Goal: Task Accomplishment & Management: Use online tool/utility

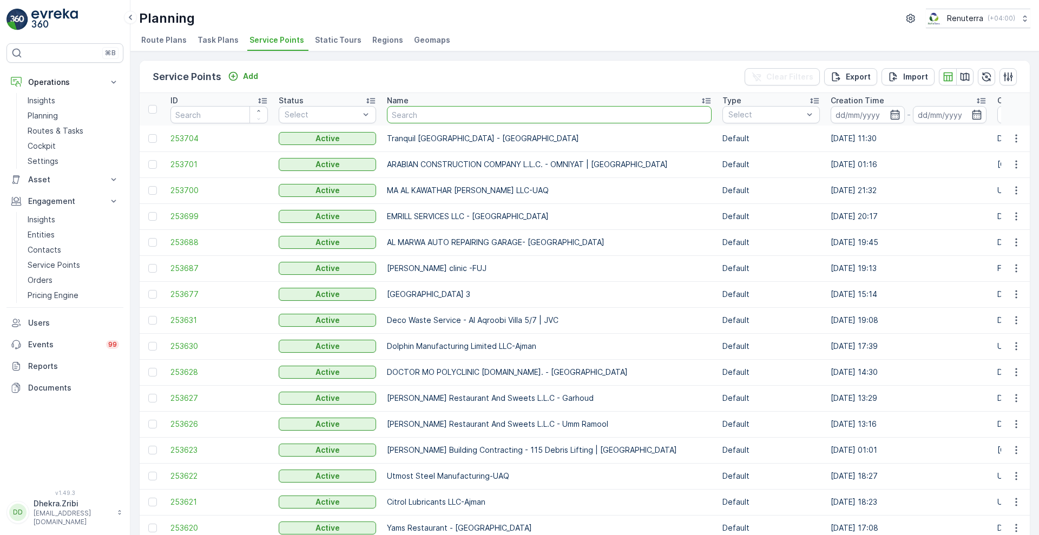
click at [442, 116] on input "text" at bounding box center [549, 114] width 325 height 17
type input "n"
type input "green"
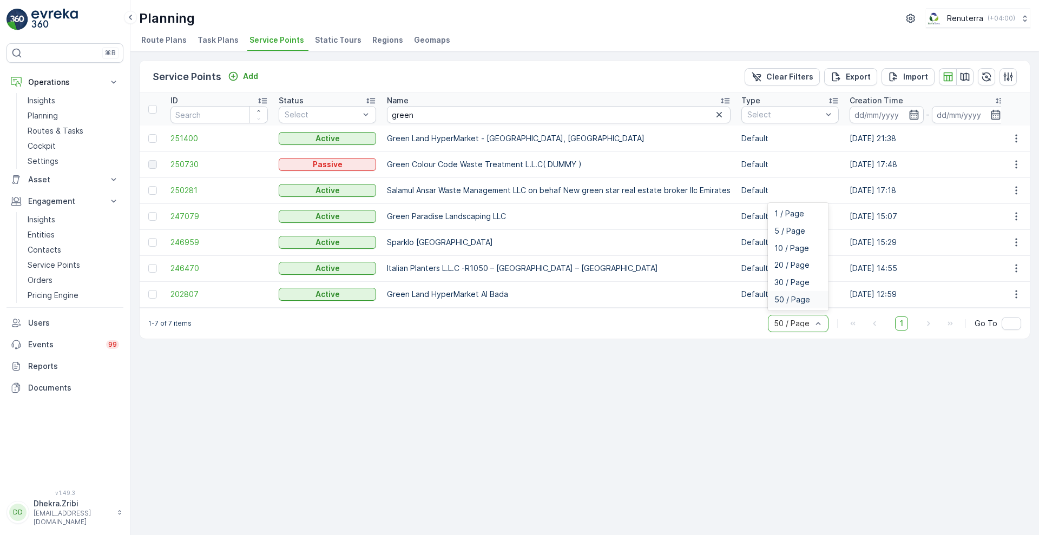
click at [786, 304] on span "50 / Page" at bounding box center [793, 300] width 36 height 9
click at [419, 114] on input "green" at bounding box center [559, 114] width 344 height 17
type input "nephro"
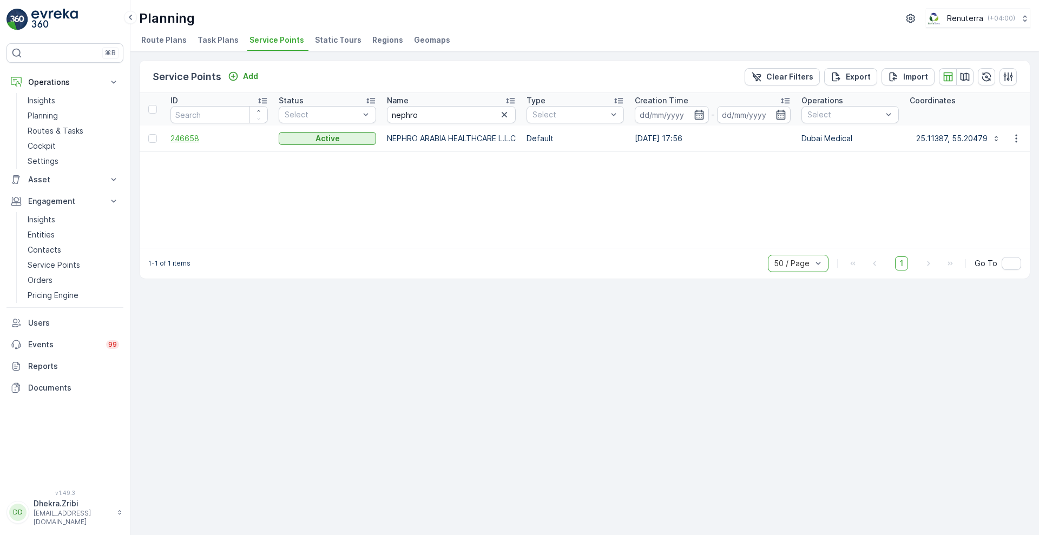
click at [190, 135] on span "246658" at bounding box center [218, 138] width 97 height 11
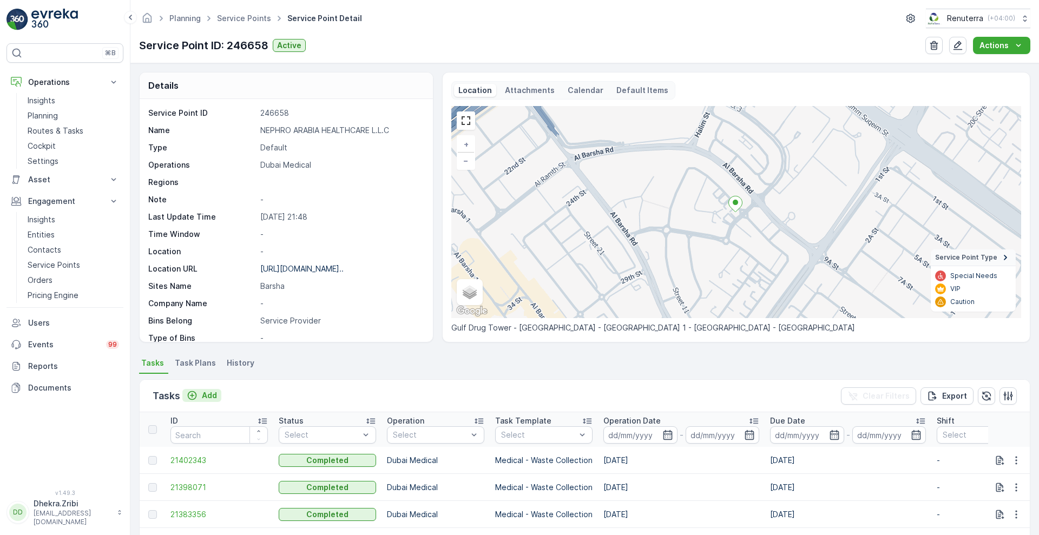
click at [201, 393] on div "Add" at bounding box center [202, 395] width 30 height 11
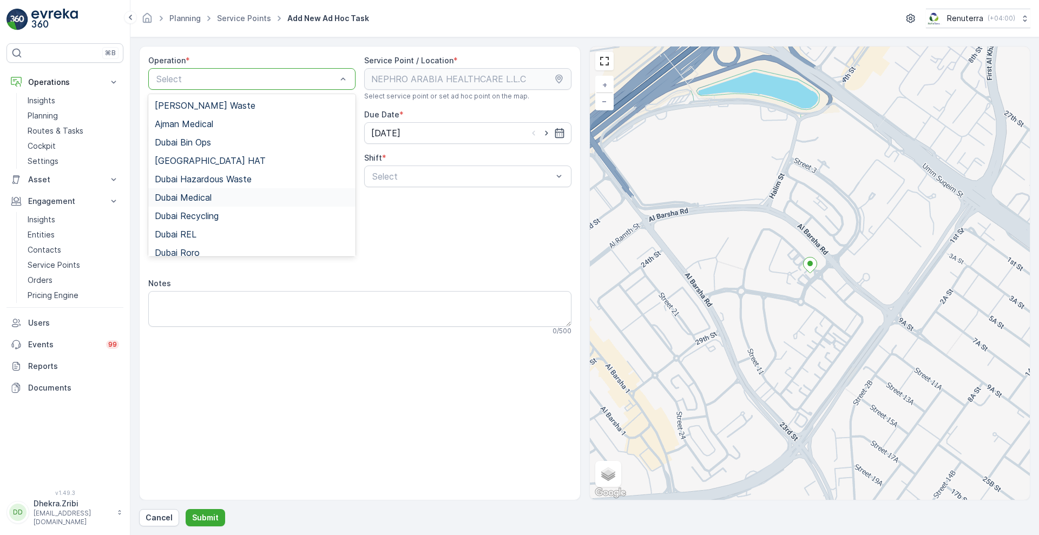
click at [206, 197] on span "Dubai Medical" at bounding box center [183, 198] width 57 height 10
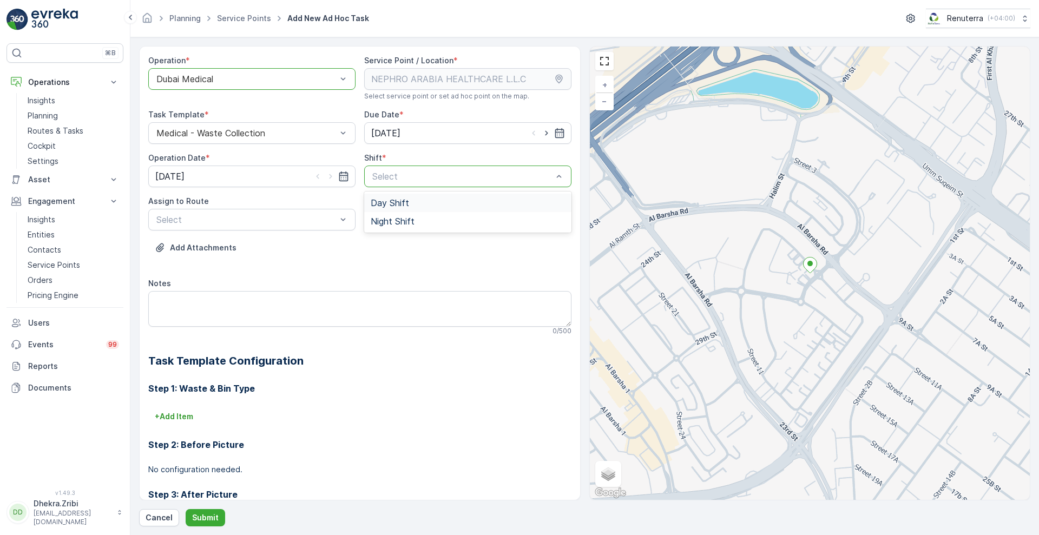
drag, startPoint x: 414, startPoint y: 174, endPoint x: 396, endPoint y: 204, distance: 34.3
click at [396, 204] on span "Day Shift" at bounding box center [390, 203] width 38 height 10
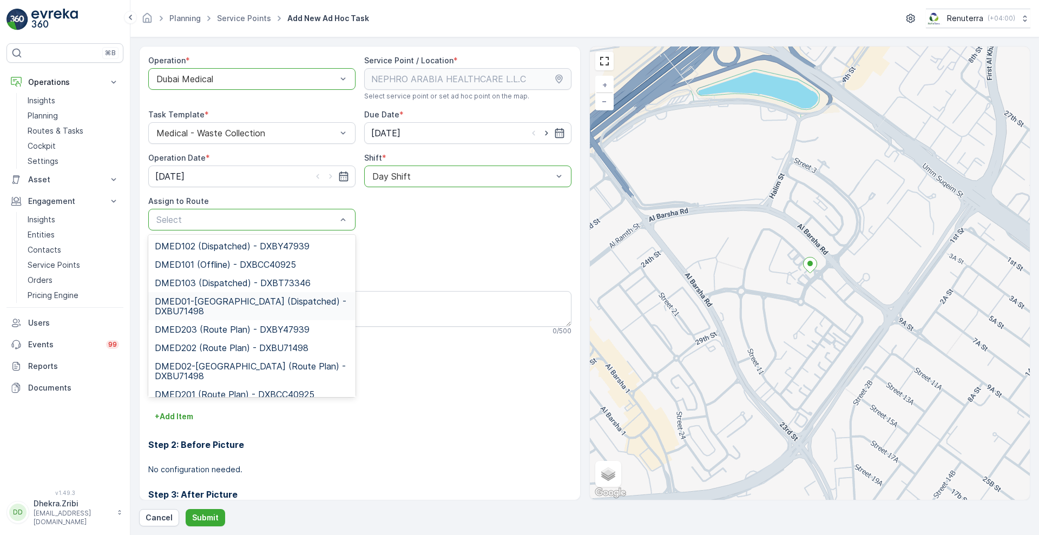
click at [253, 303] on span "DMED01-Khawaneej Yard (Dispatched) - DXBU71498" at bounding box center [252, 306] width 194 height 19
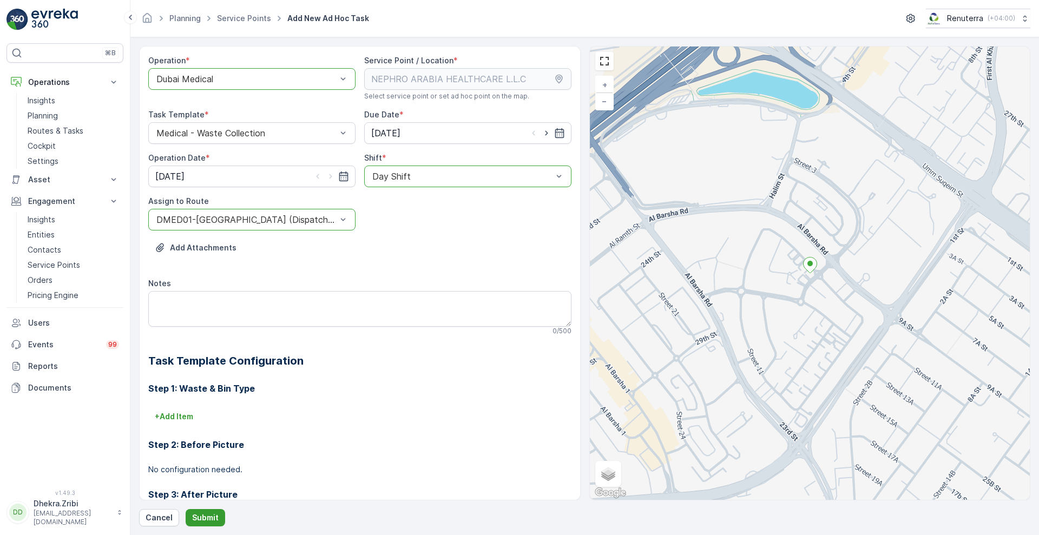
click at [195, 522] on p "Submit" at bounding box center [205, 518] width 27 height 11
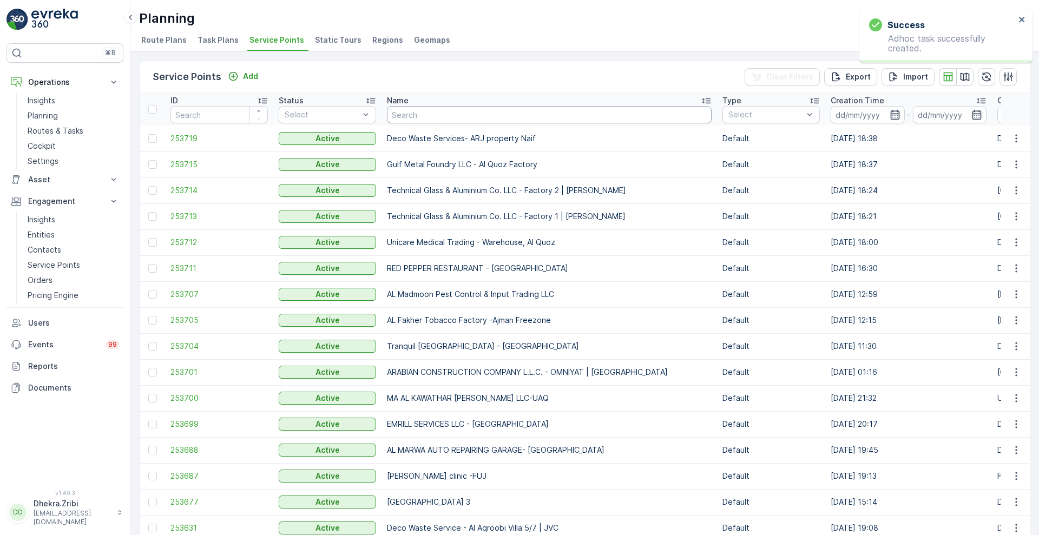
click at [434, 107] on input "text" at bounding box center [549, 114] width 325 height 17
type input "al nour"
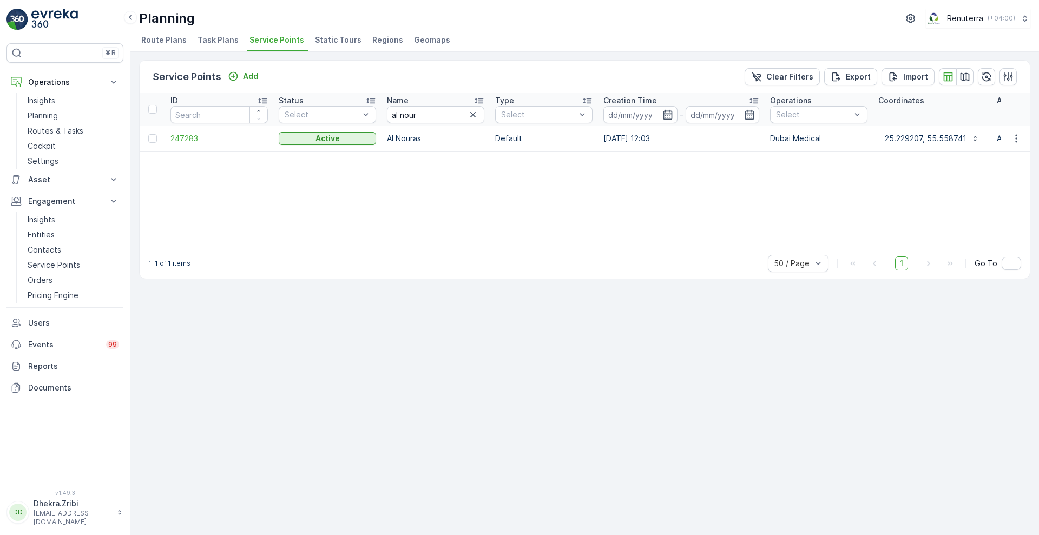
click at [182, 139] on span "247283" at bounding box center [218, 138] width 97 height 11
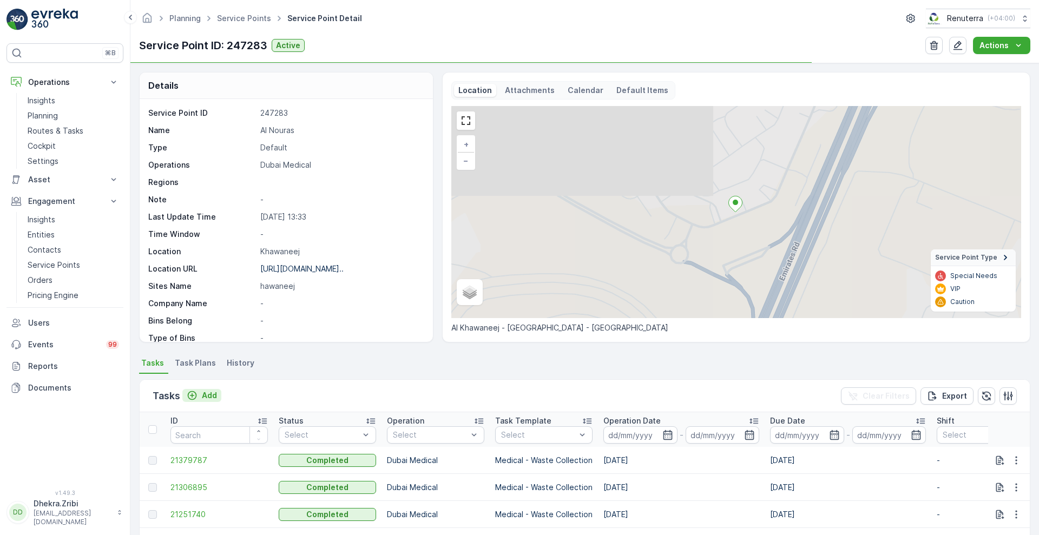
click at [205, 393] on p "Add" at bounding box center [209, 395] width 15 height 11
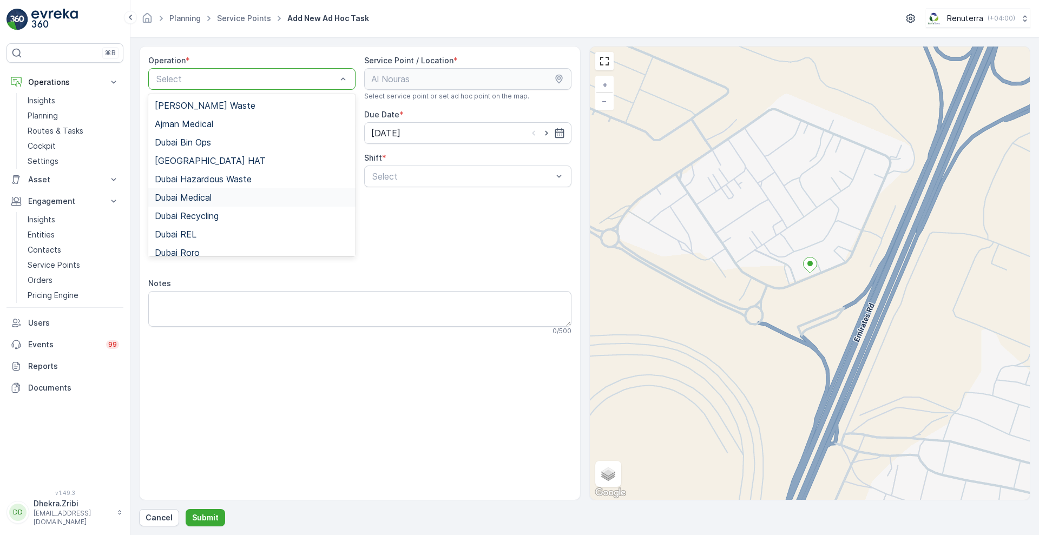
click at [207, 201] on span "Dubai Medical" at bounding box center [183, 198] width 57 height 10
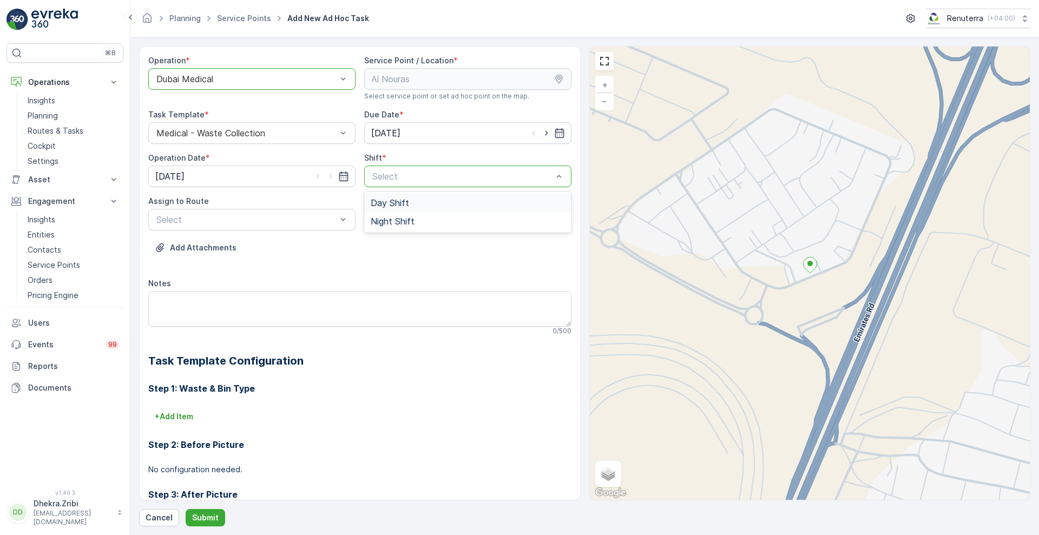
drag, startPoint x: 407, startPoint y: 198, endPoint x: 392, endPoint y: 199, distance: 14.7
click at [392, 199] on div "Day Shift" at bounding box center [468, 203] width 194 height 10
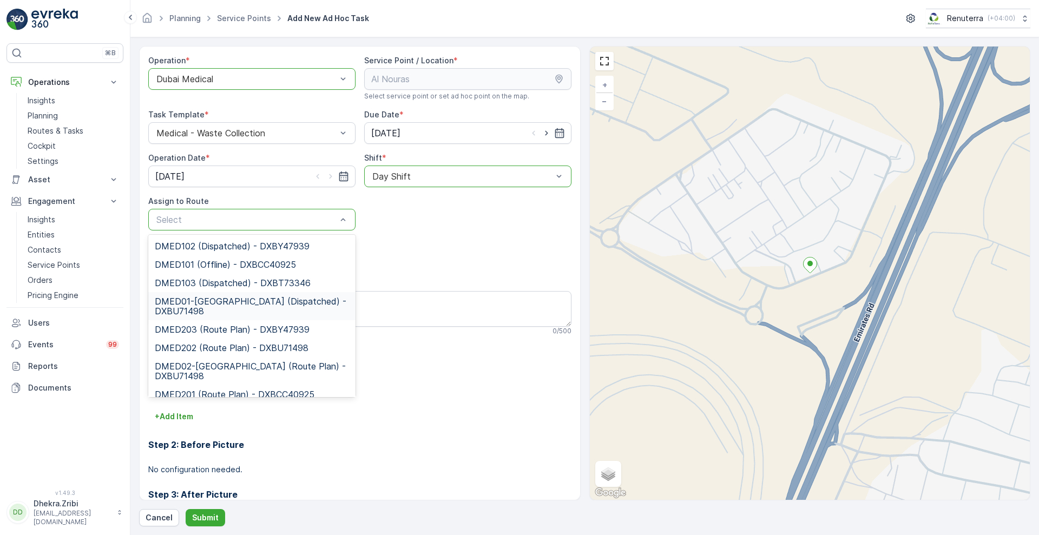
click at [236, 307] on span "DMED01-Khawaneej Yard (Dispatched) - DXBU71498" at bounding box center [252, 306] width 194 height 19
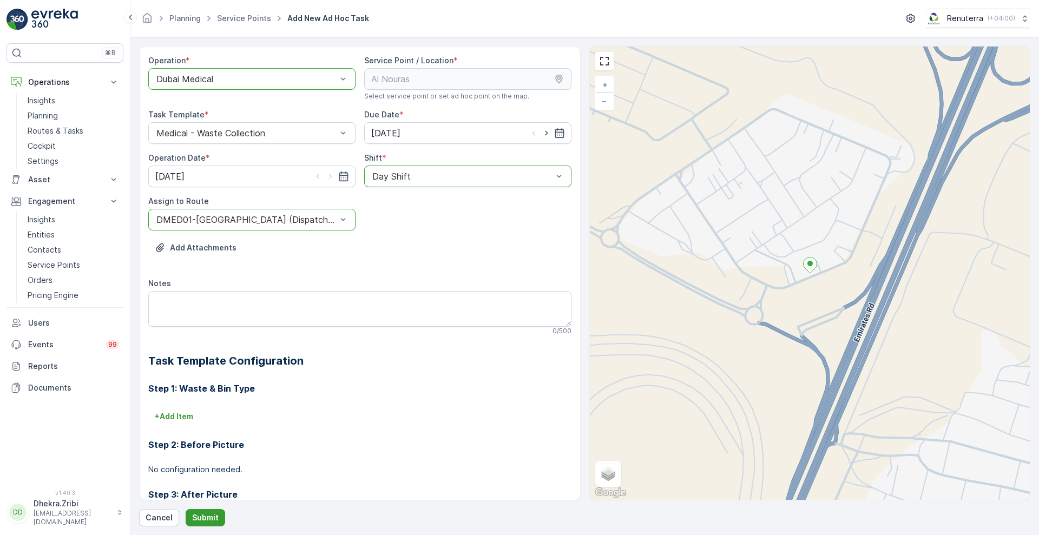
click at [201, 517] on p "Submit" at bounding box center [205, 518] width 27 height 11
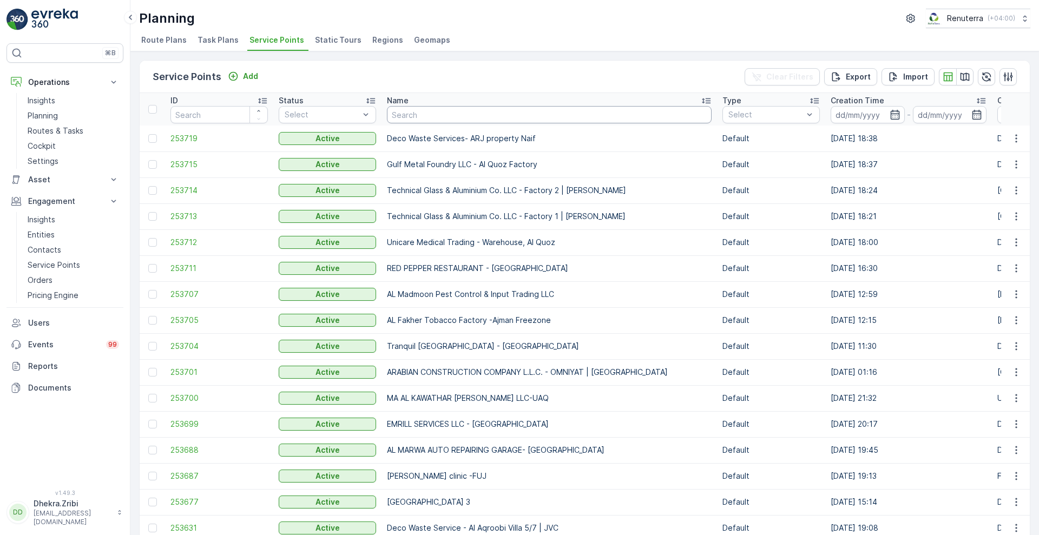
click at [425, 114] on input "text" at bounding box center [549, 114] width 325 height 17
type input "anja"
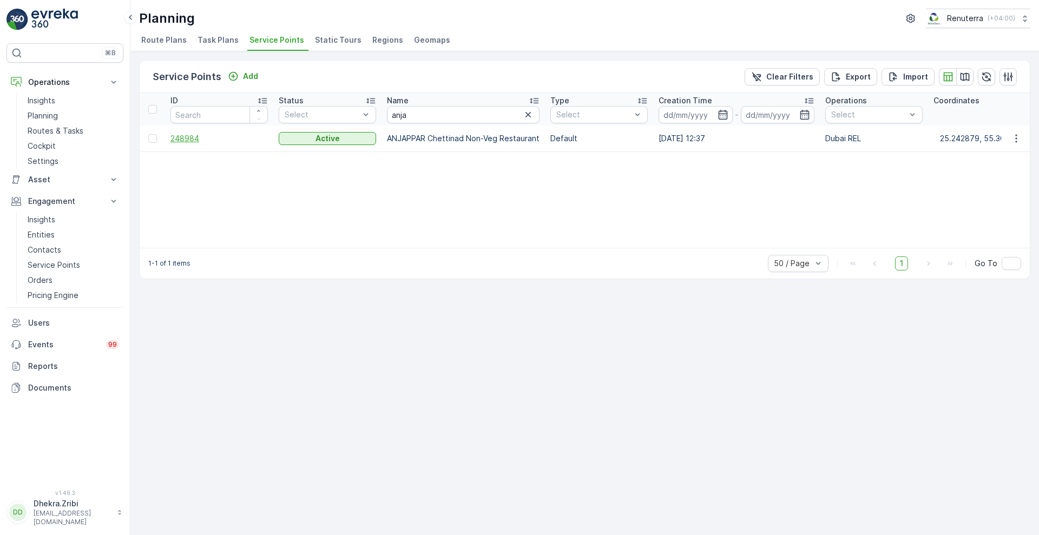
click at [184, 134] on span "248984" at bounding box center [218, 138] width 97 height 11
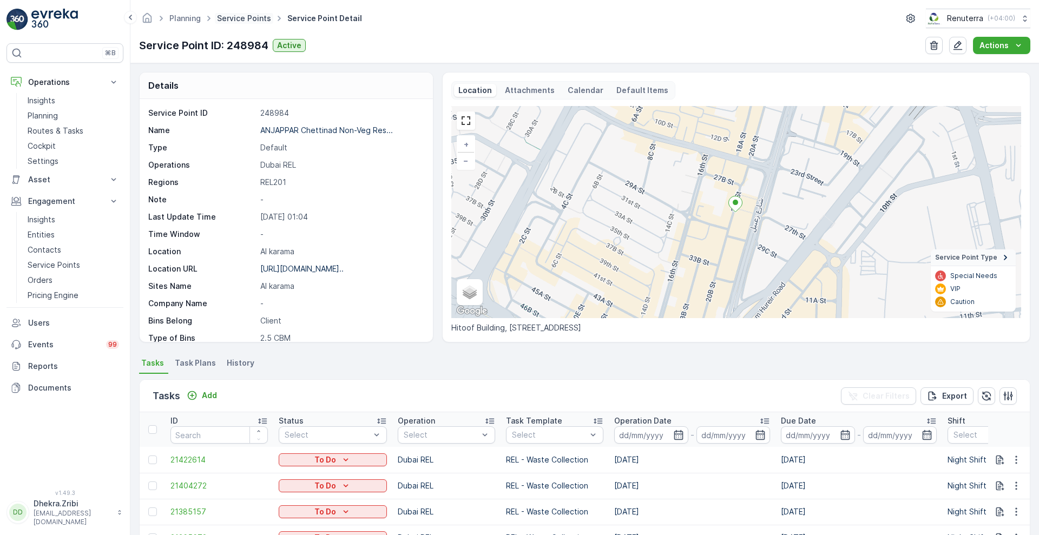
click at [241, 15] on link "Service Points" at bounding box center [244, 18] width 54 height 9
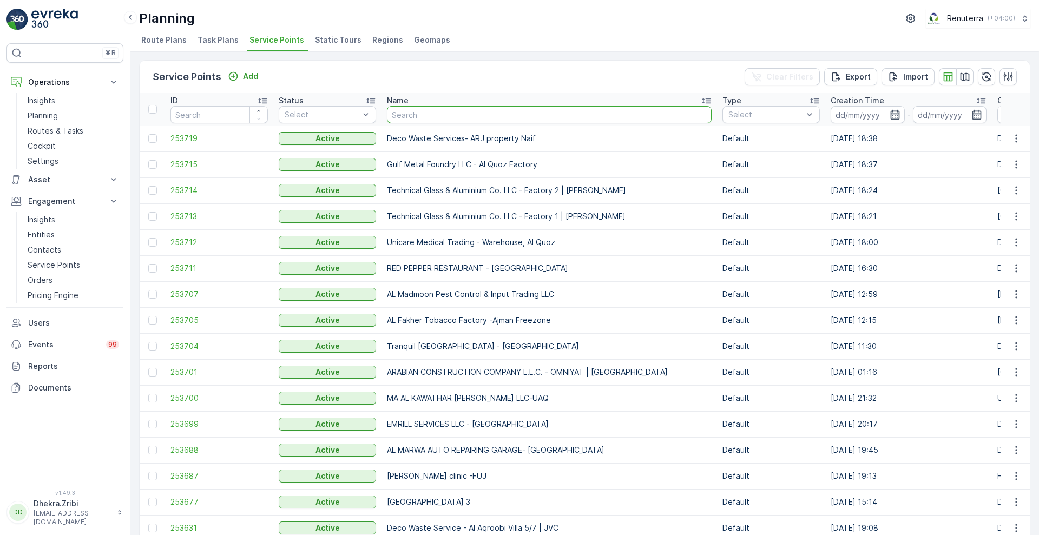
click at [463, 115] on input "text" at bounding box center [549, 114] width 325 height 17
type input "cali"
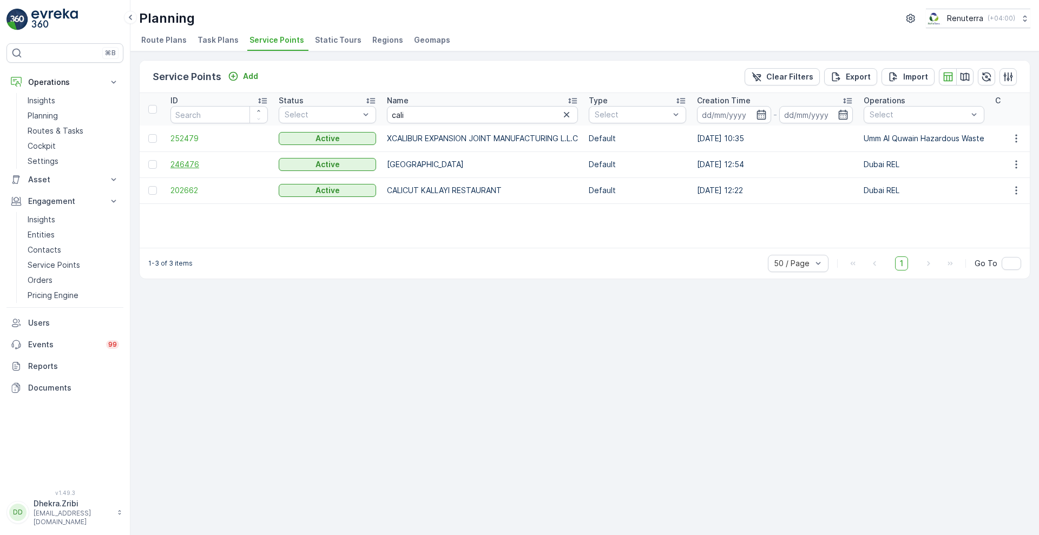
click at [182, 160] on span "246476" at bounding box center [218, 164] width 97 height 11
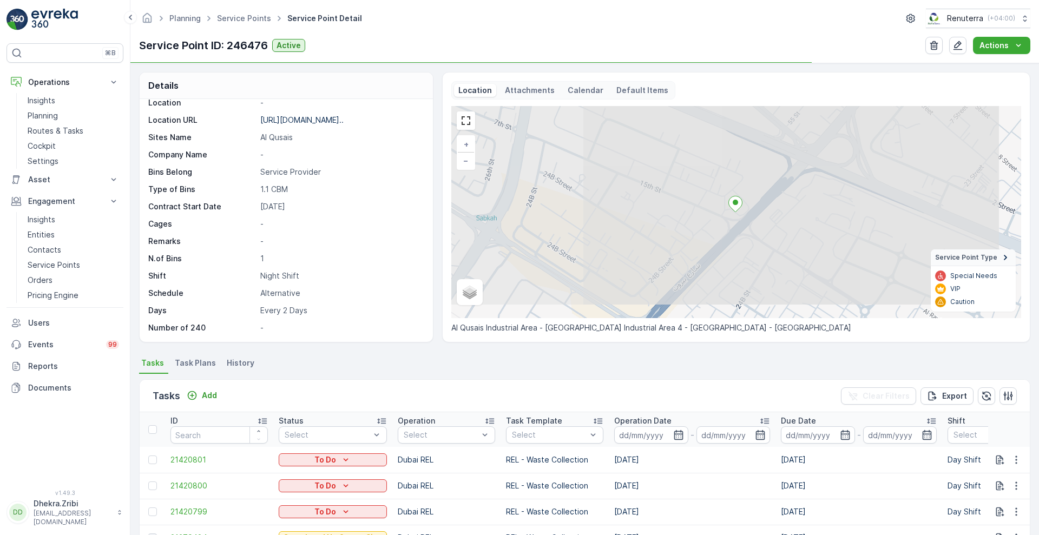
scroll to position [79, 0]
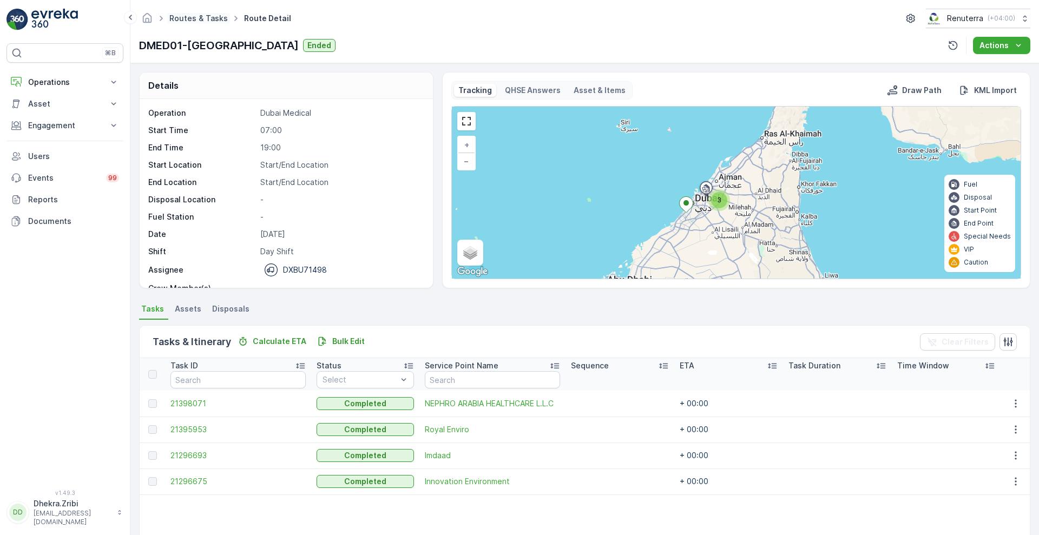
click at [196, 17] on link "Routes & Tasks" at bounding box center [198, 18] width 58 height 9
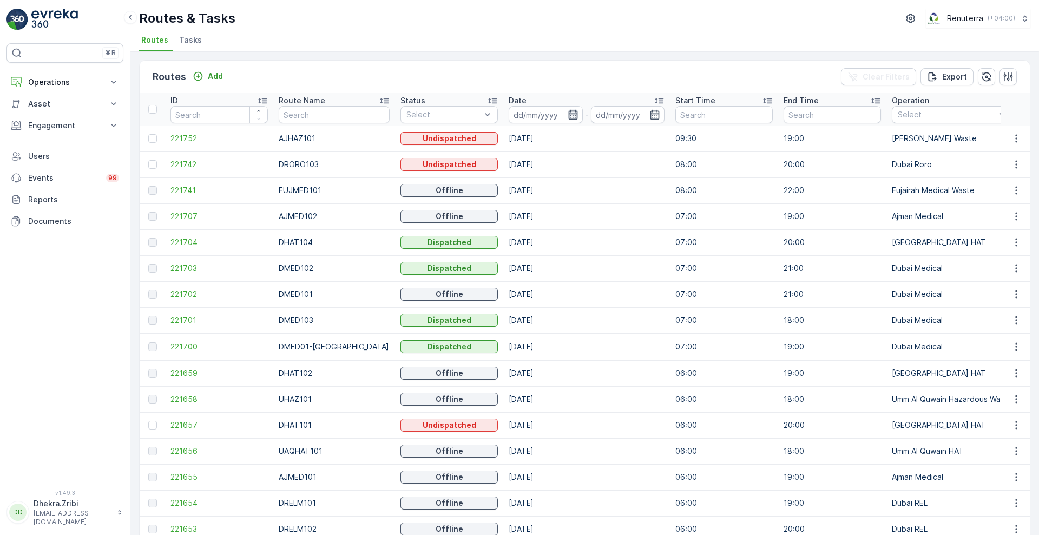
click at [568, 110] on icon "button" at bounding box center [572, 115] width 9 height 10
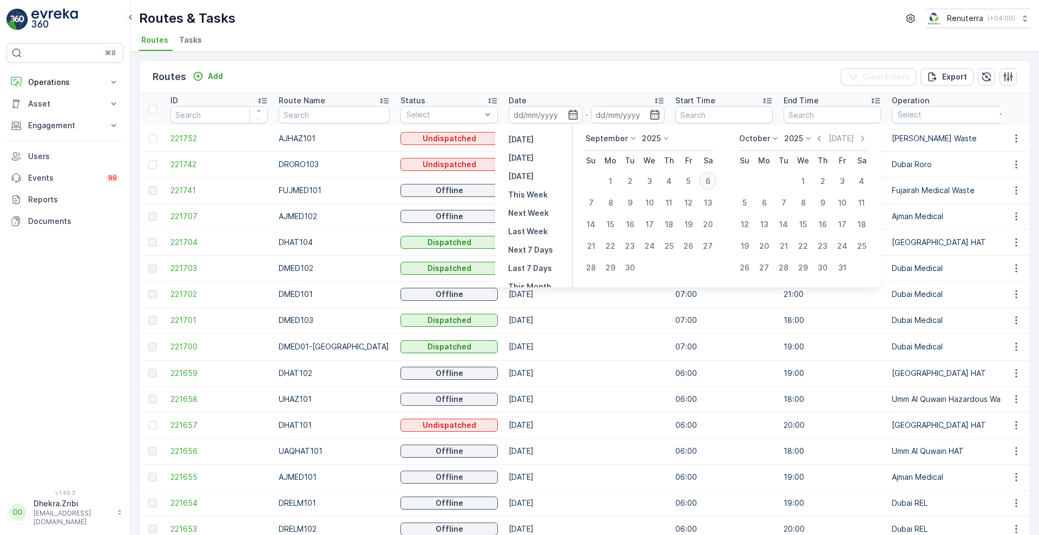
click at [707, 183] on div "6" at bounding box center [707, 181] width 17 height 17
type input "06.09.2025"
click at [707, 183] on div "6" at bounding box center [707, 181] width 17 height 17
type input "06.09.2025"
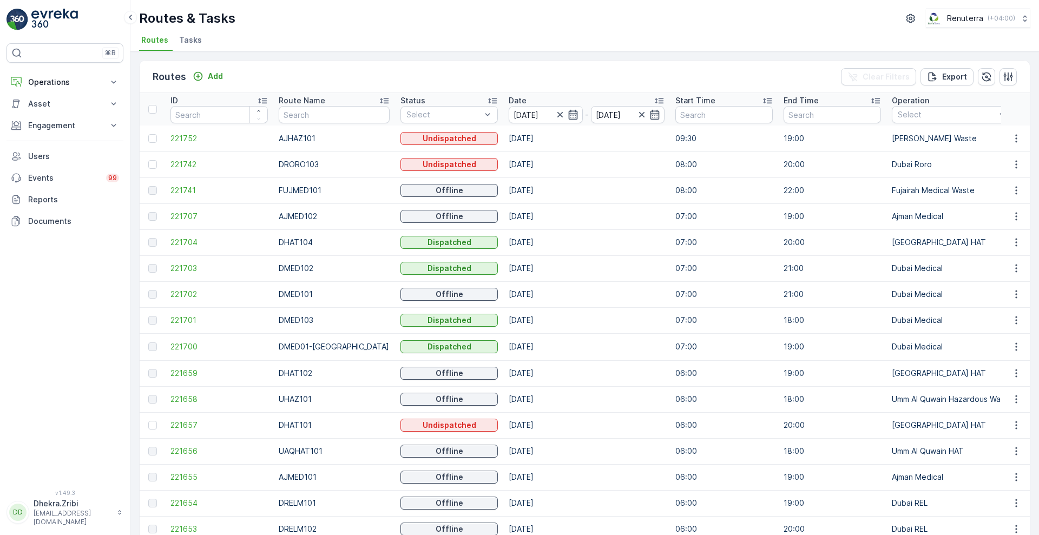
click at [580, 14] on div "Routes & Tasks Renuterra ( +04:00 )" at bounding box center [584, 18] width 891 height 19
click at [336, 112] on input "text" at bounding box center [334, 114] width 110 height 17
type input "med"
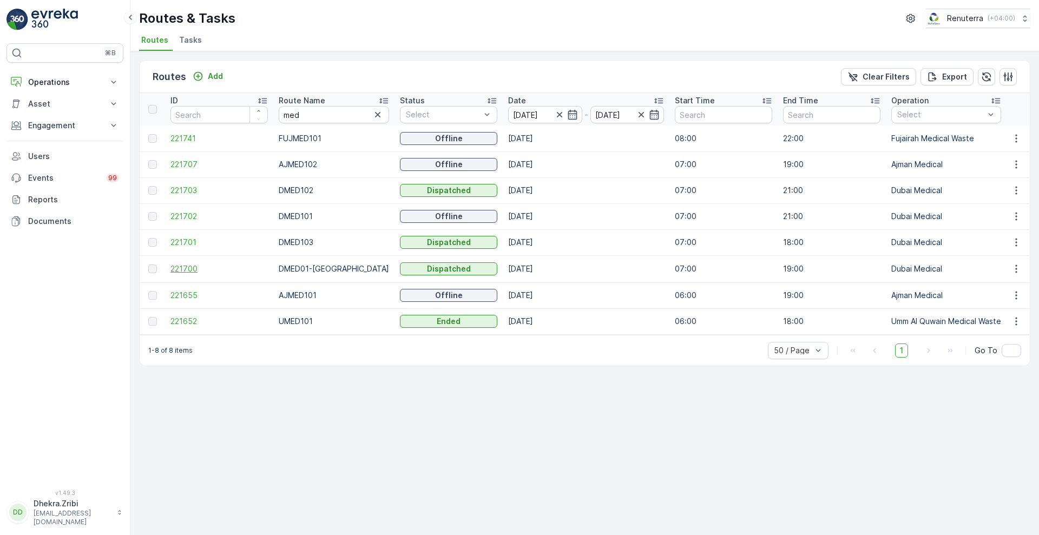
click at [174, 265] on span "221700" at bounding box center [218, 269] width 97 height 11
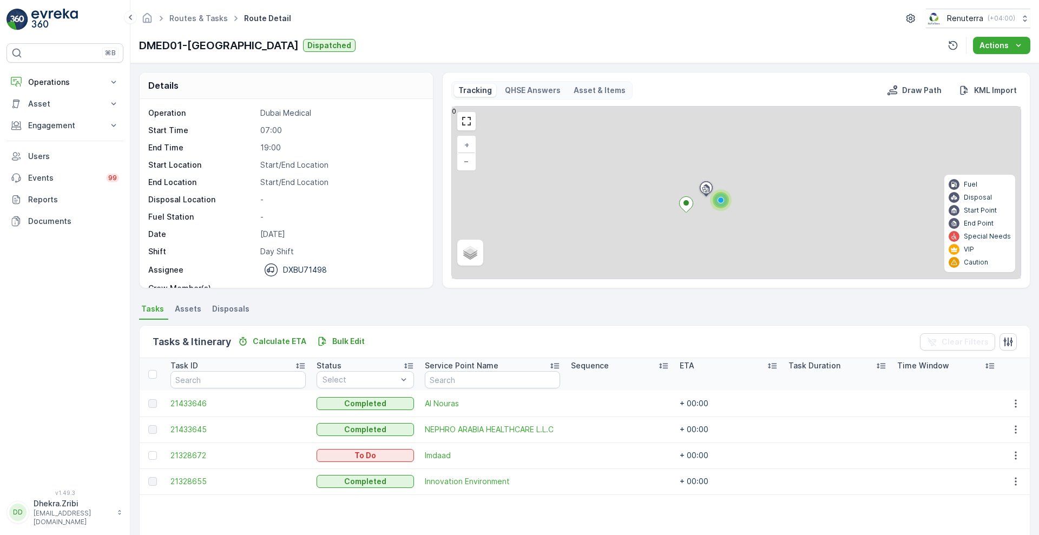
scroll to position [34, 0]
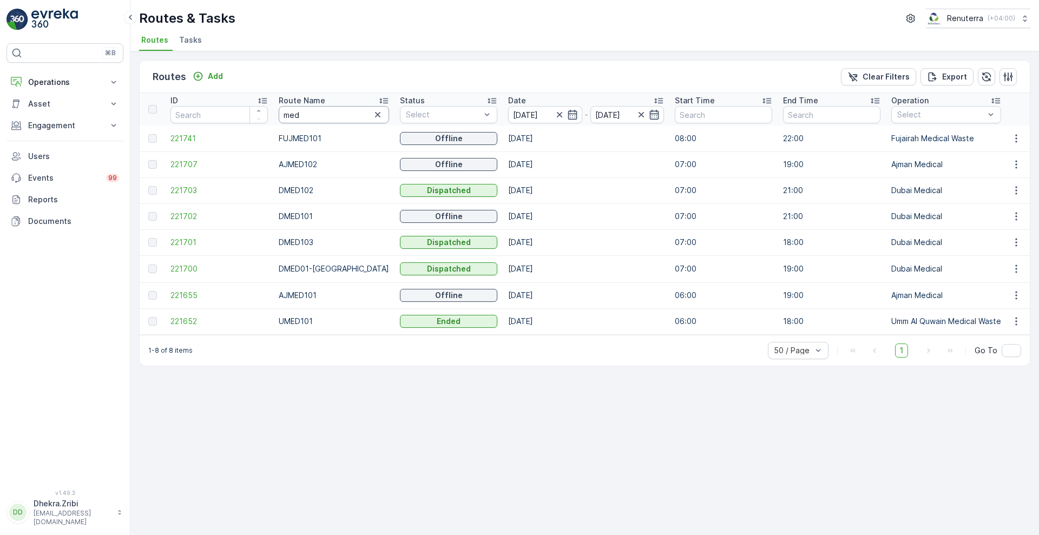
click at [313, 111] on input "med" at bounding box center [334, 114] width 110 height 17
type input "hat"
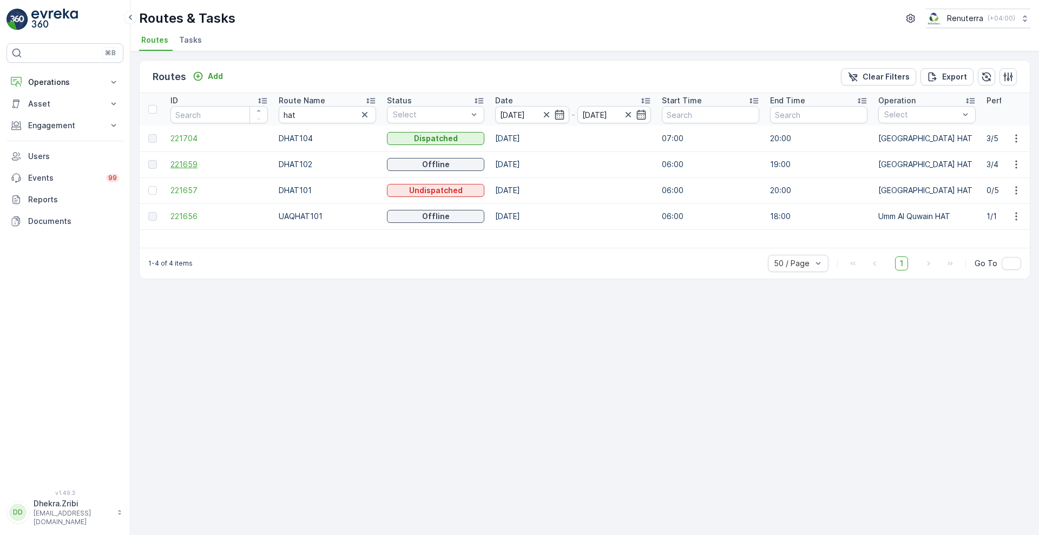
click at [185, 161] on span "221659" at bounding box center [218, 164] width 97 height 11
click at [297, 110] on input "hat" at bounding box center [327, 114] width 97 height 17
type input "roro"
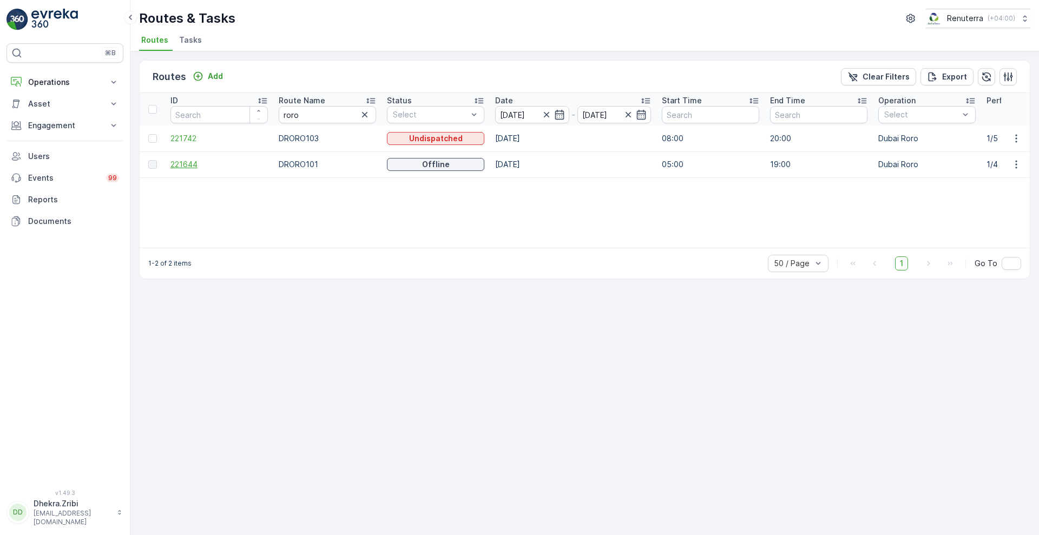
click at [185, 162] on span "221644" at bounding box center [218, 164] width 97 height 11
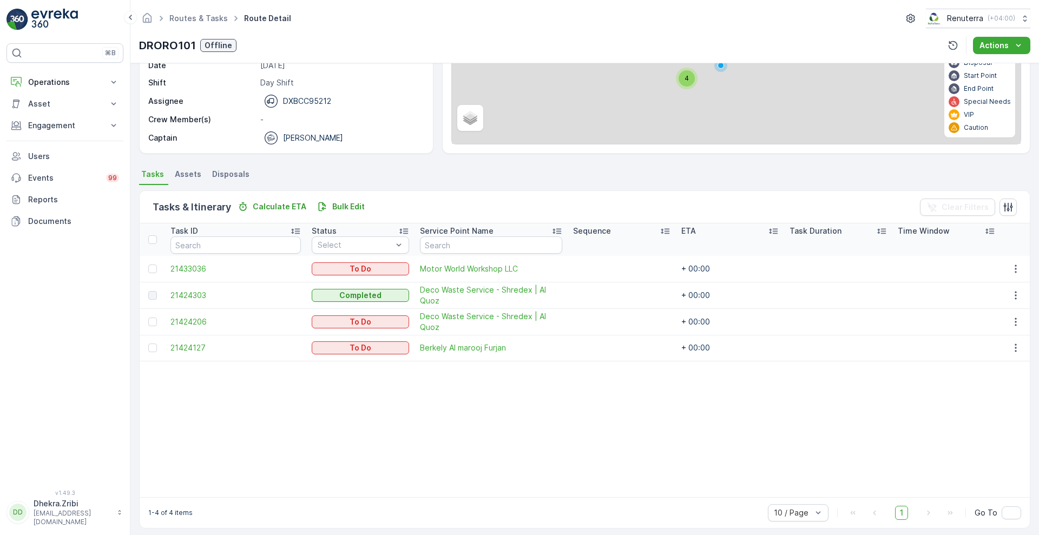
scroll to position [137, 0]
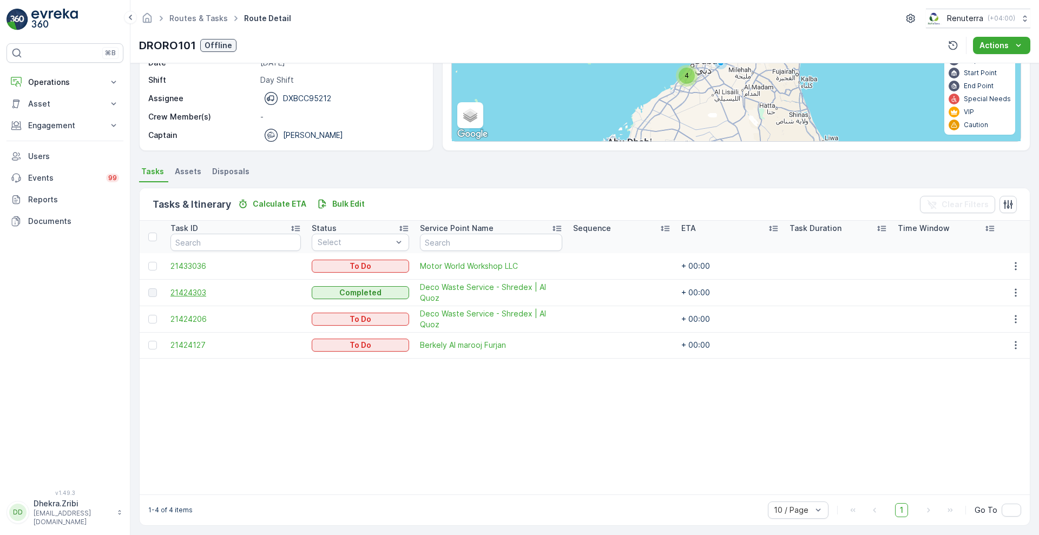
click at [196, 287] on span "21424303" at bounding box center [235, 292] width 130 height 11
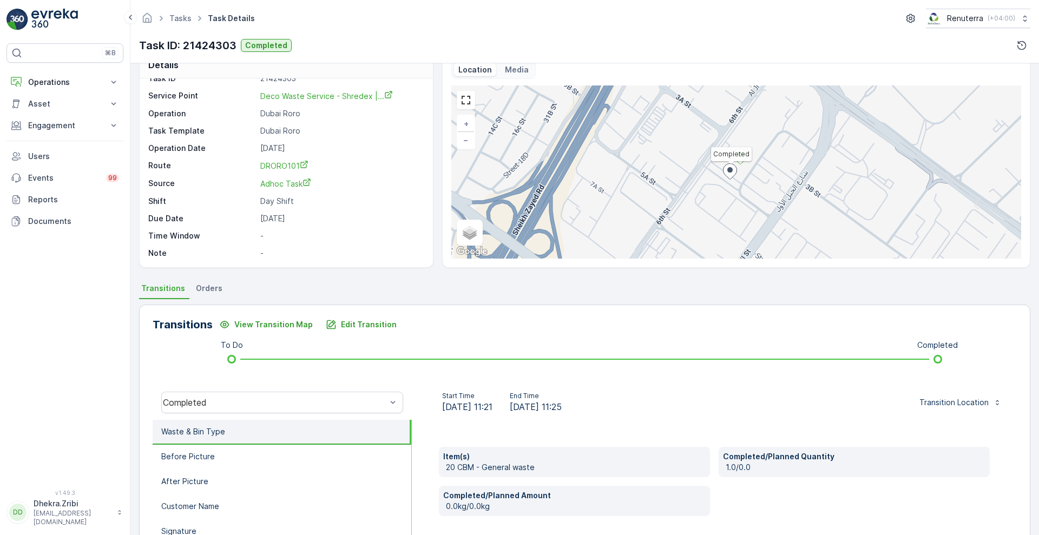
scroll to position [19, 0]
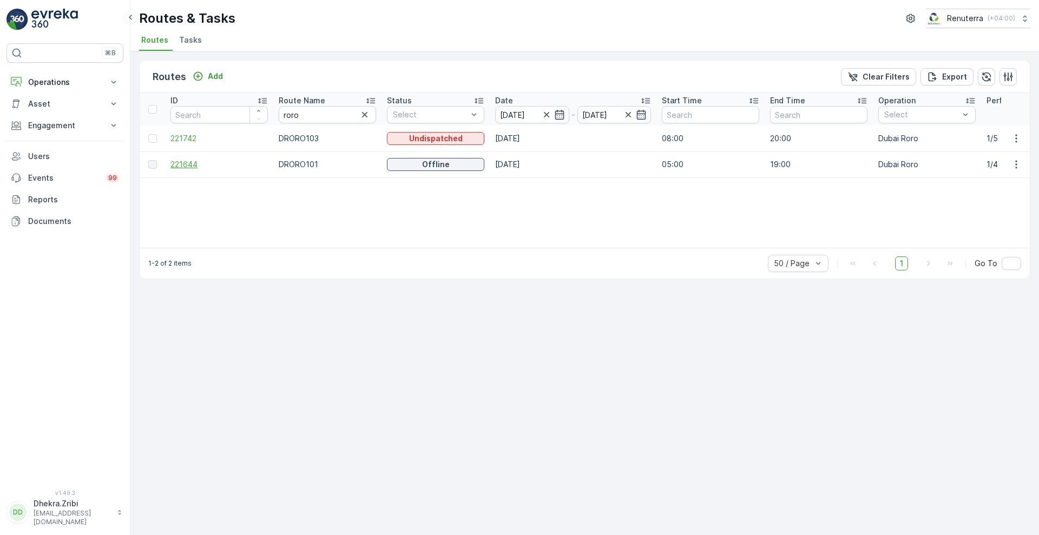
click at [192, 163] on span "221644" at bounding box center [218, 164] width 97 height 11
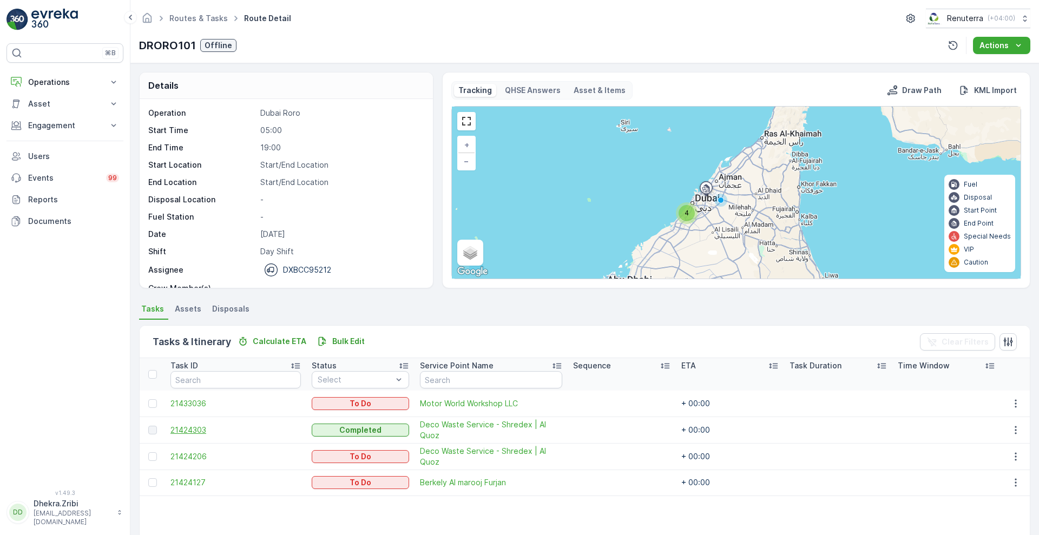
click at [186, 426] on span "21424303" at bounding box center [235, 430] width 130 height 11
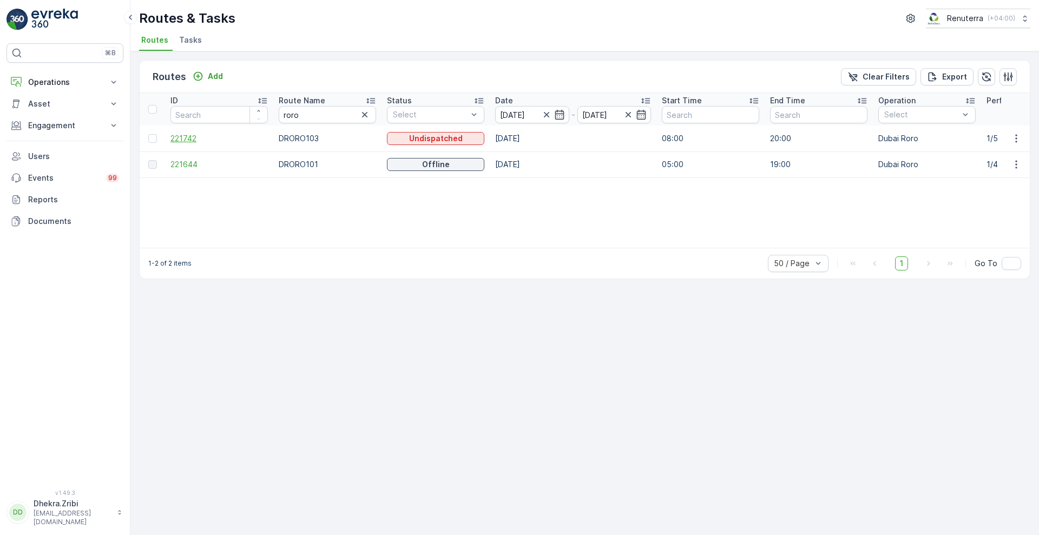
click at [176, 137] on span "221742" at bounding box center [218, 138] width 97 height 11
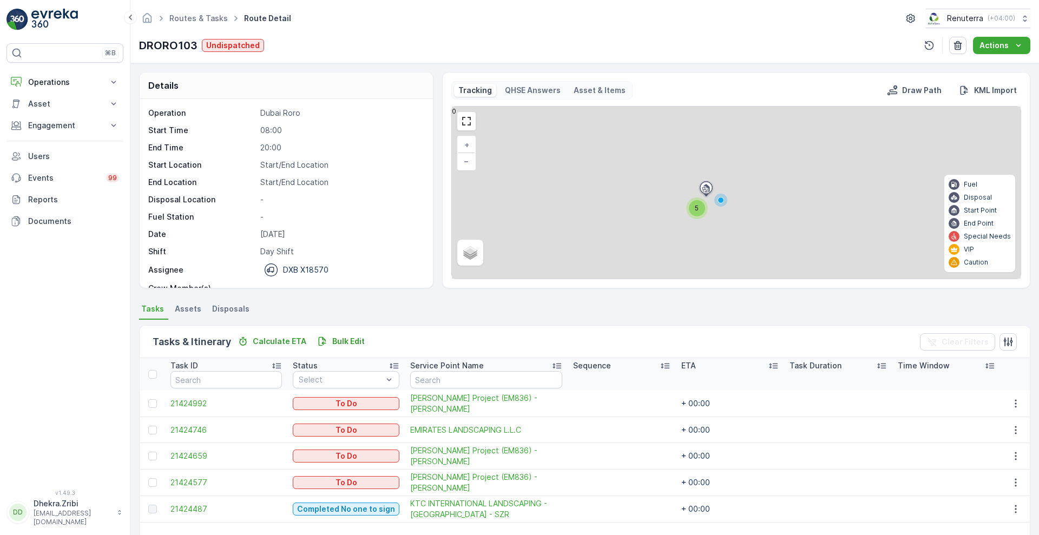
scroll to position [34, 0]
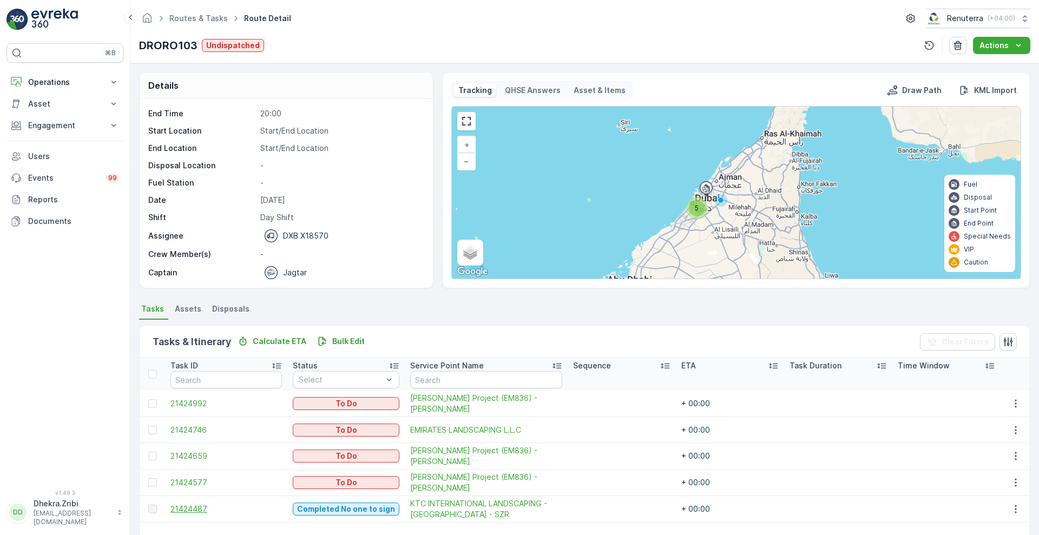
click at [186, 506] on span "21424487" at bounding box center [225, 509] width 111 height 11
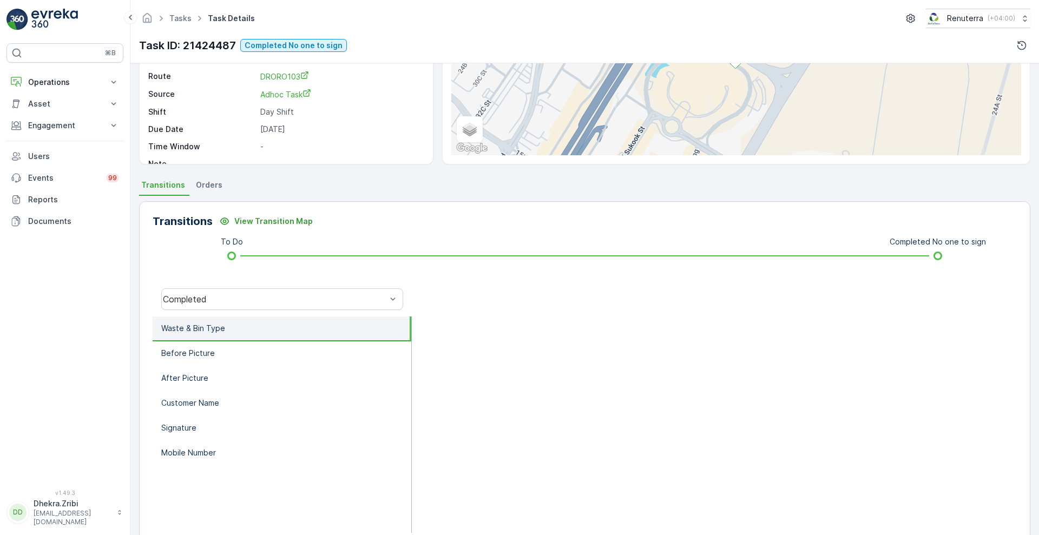
scroll to position [124, 0]
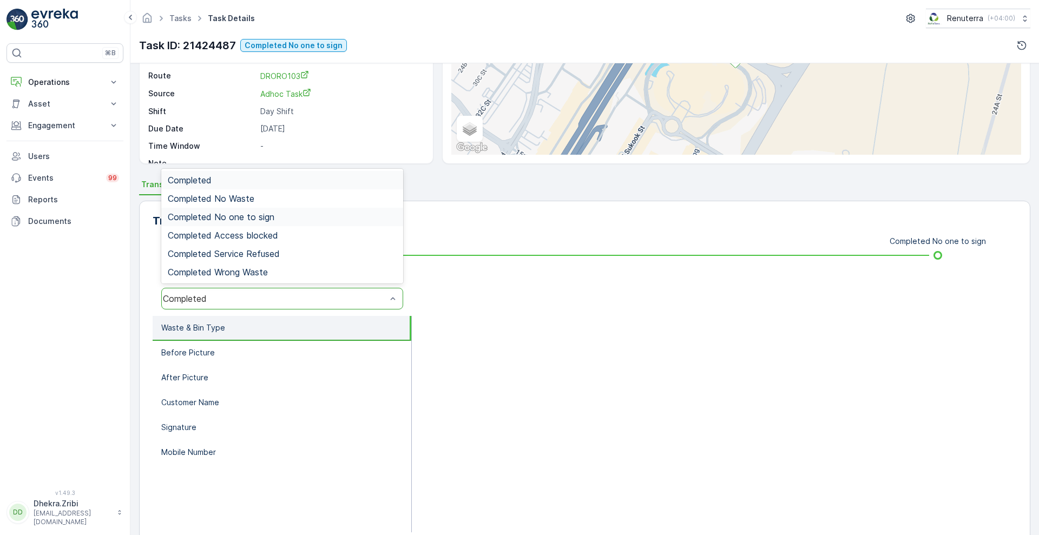
click at [246, 209] on div "Completed No one to sign" at bounding box center [282, 217] width 242 height 18
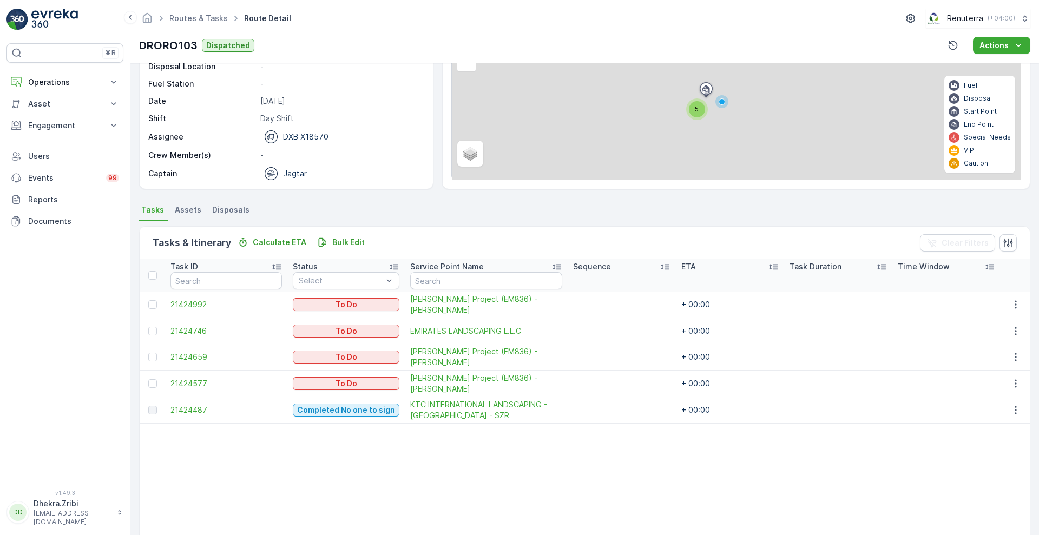
scroll to position [102, 0]
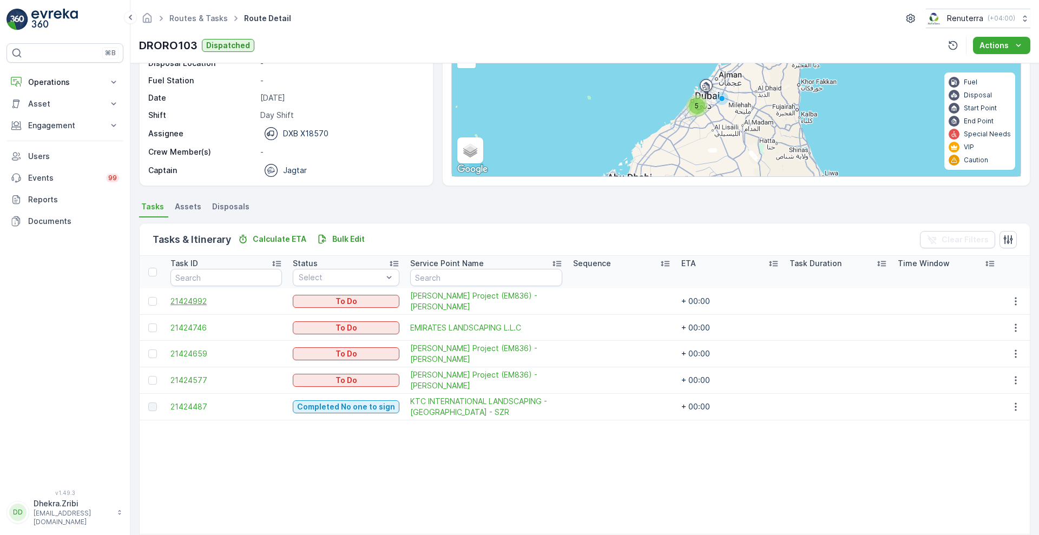
click at [193, 297] on span "21424992" at bounding box center [225, 301] width 111 height 11
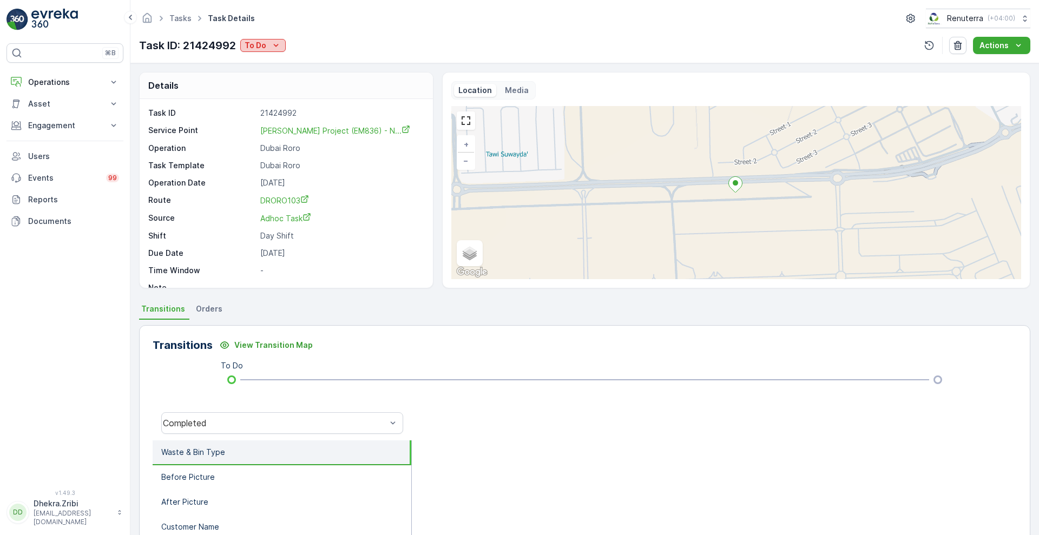
click at [273, 49] on icon "To Do" at bounding box center [276, 45] width 11 height 11
click at [296, 75] on span "Completed No Waste" at bounding box center [286, 76] width 78 height 11
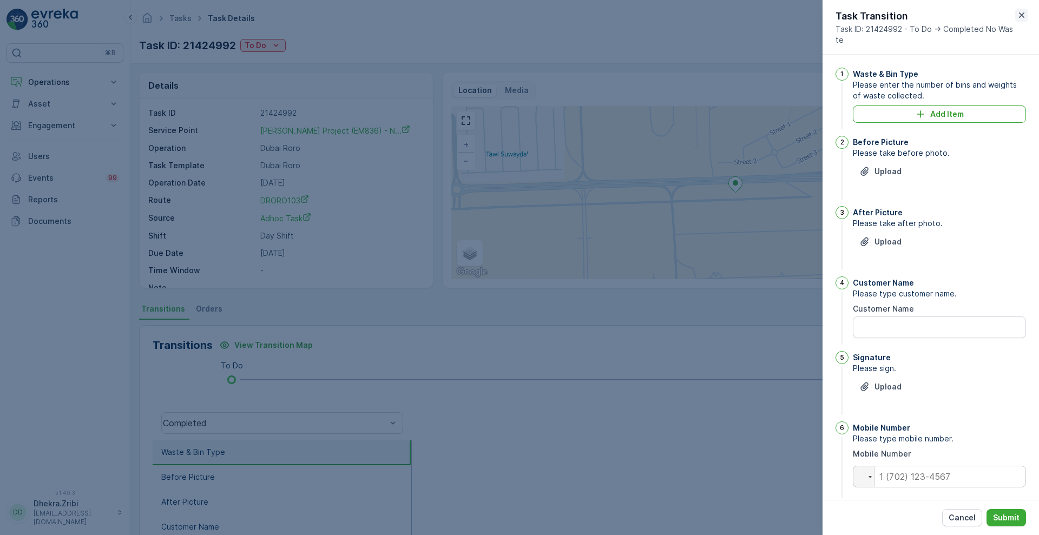
click at [1021, 17] on icon "button" at bounding box center [1021, 15] width 11 height 11
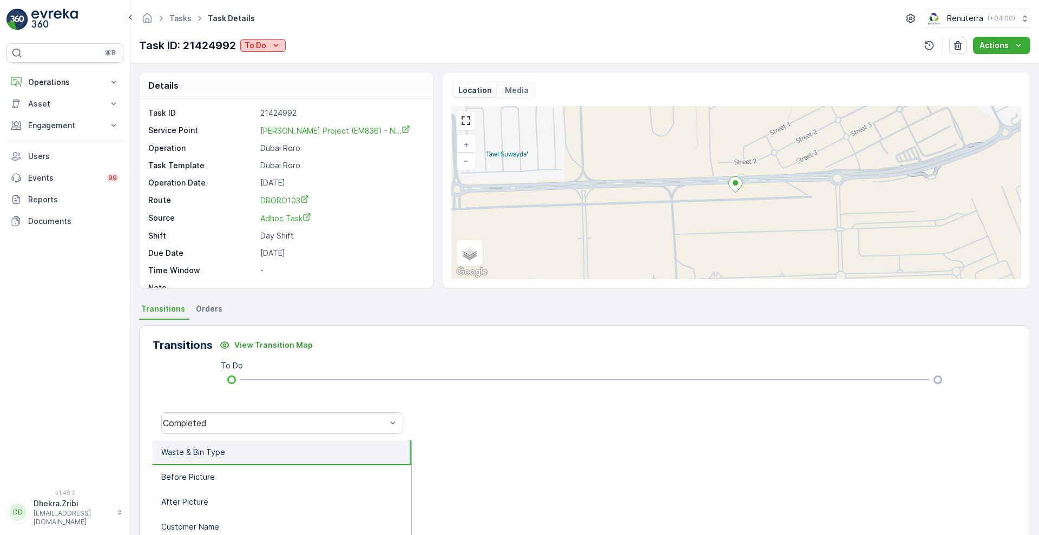
click at [281, 48] on icon "To Do" at bounding box center [276, 45] width 11 height 11
click at [323, 90] on span "Completed No one to sign" at bounding box center [295, 92] width 96 height 11
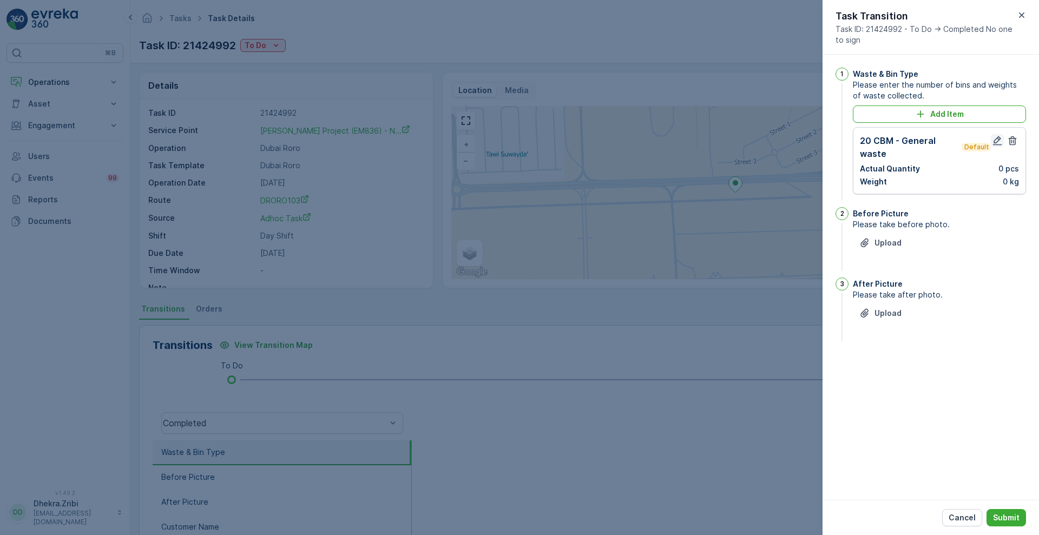
click at [998, 138] on icon "button" at bounding box center [997, 140] width 9 height 9
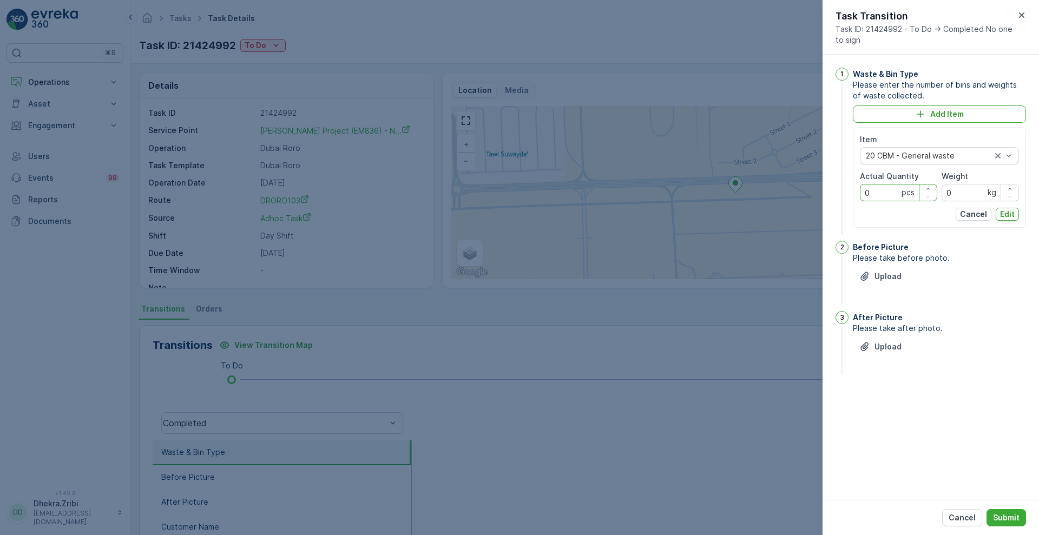
click at [875, 195] on Quantity "0" at bounding box center [898, 192] width 77 height 17
type Quantity "0"
type Quantity "1"
click at [1005, 212] on p "Edit" at bounding box center [1007, 214] width 15 height 11
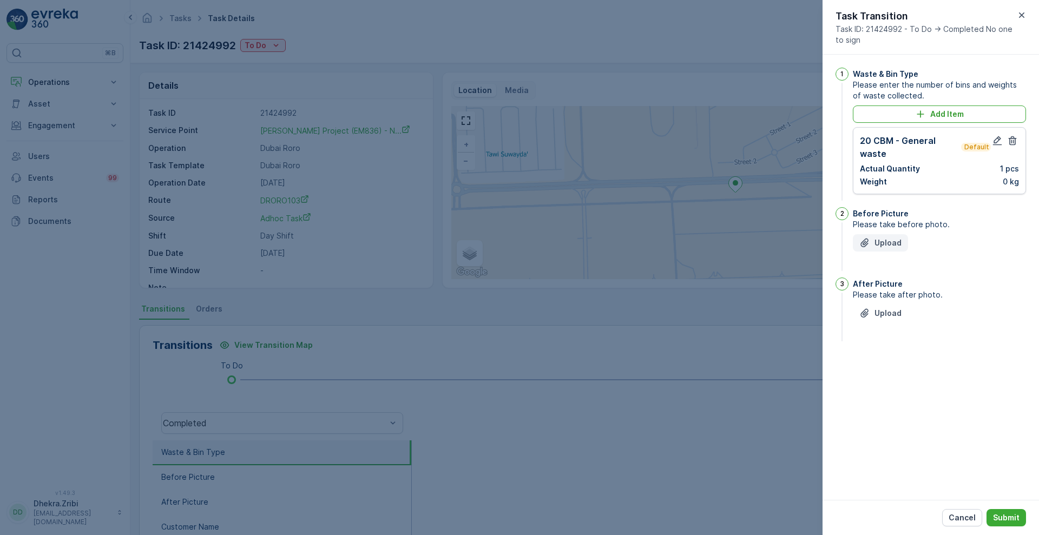
click at [875, 243] on p "Upload" at bounding box center [888, 243] width 27 height 11
click at [874, 343] on div "Upload" at bounding box center [881, 340] width 42 height 11
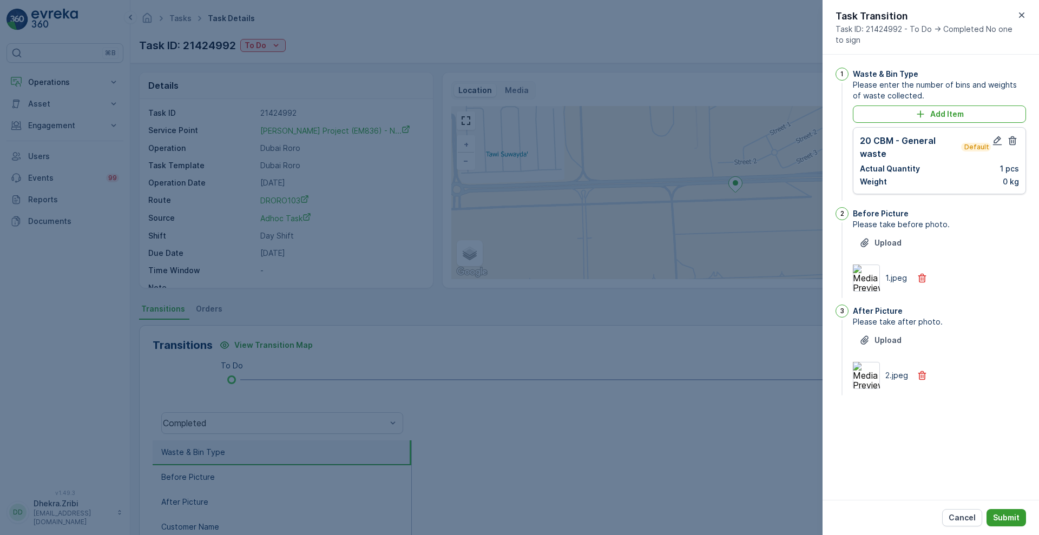
click at [1007, 521] on p "Submit" at bounding box center [1006, 518] width 27 height 11
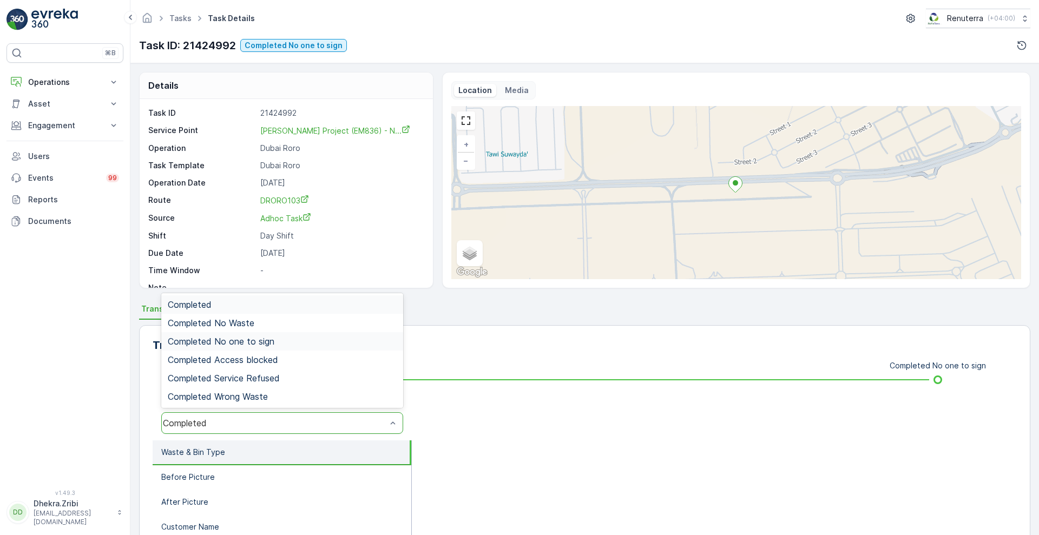
click at [240, 338] on span "Completed No one to sign" at bounding box center [221, 342] width 107 height 10
